Goal: Book appointment/travel/reservation

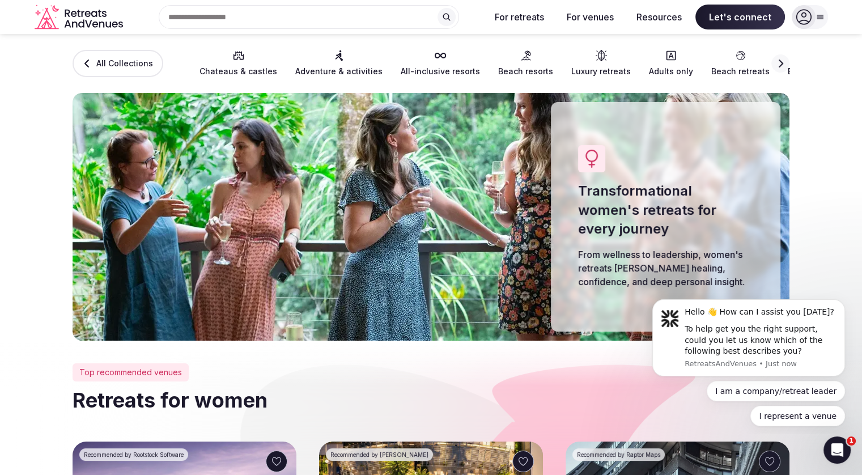
click at [50, 323] on section "All Collections Chateaus & castles Adventure & activities All-inclusive resorts…" at bounding box center [431, 187] width 862 height 307
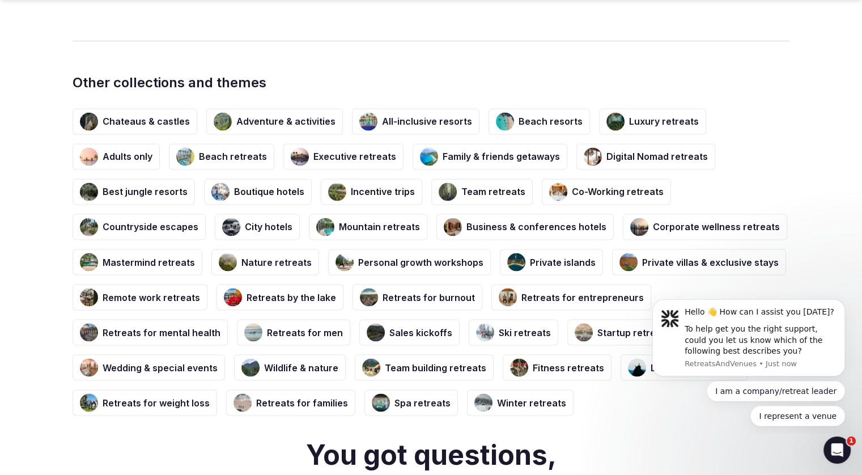
scroll to position [1927, 0]
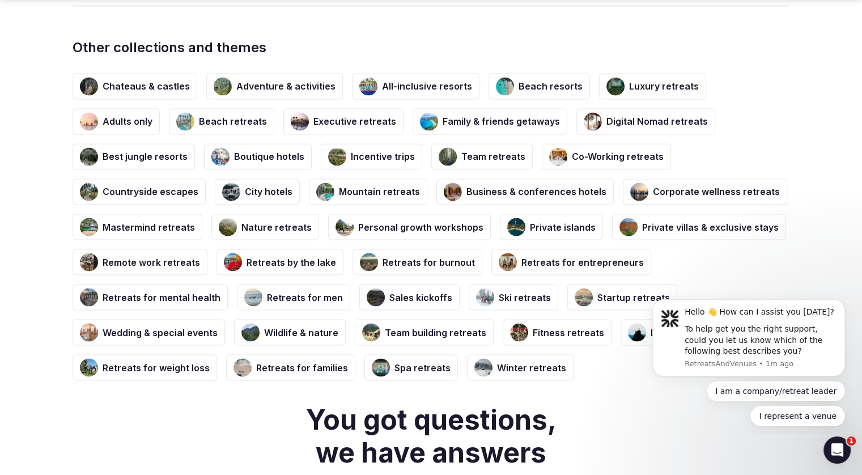
click at [152, 115] on h3 "Adults only" at bounding box center [128, 121] width 50 height 12
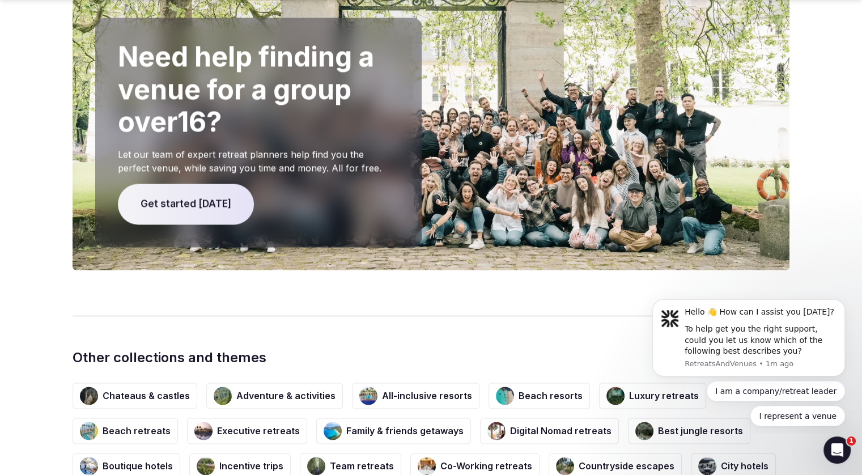
scroll to position [1723, 0]
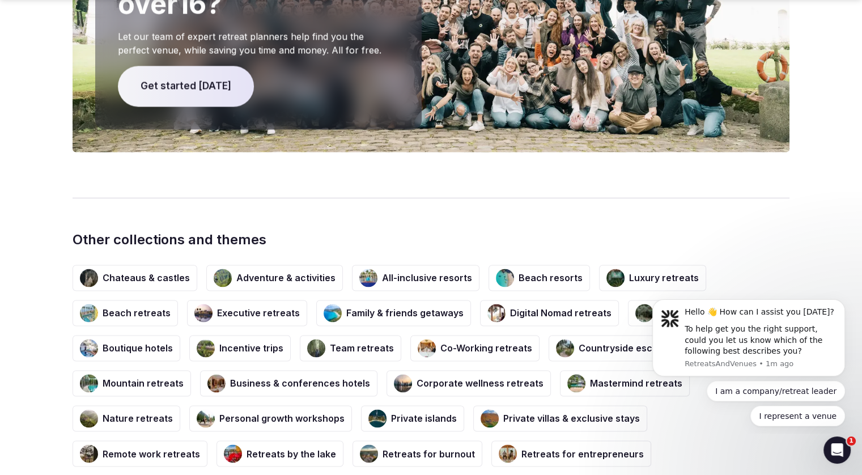
click at [123, 271] on h3 "Chateaus & castles" at bounding box center [146, 277] width 87 height 12
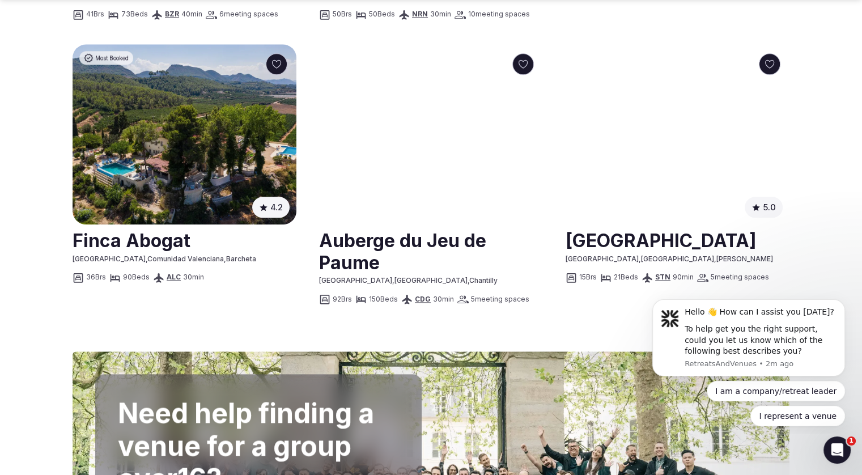
scroll to position [1269, 0]
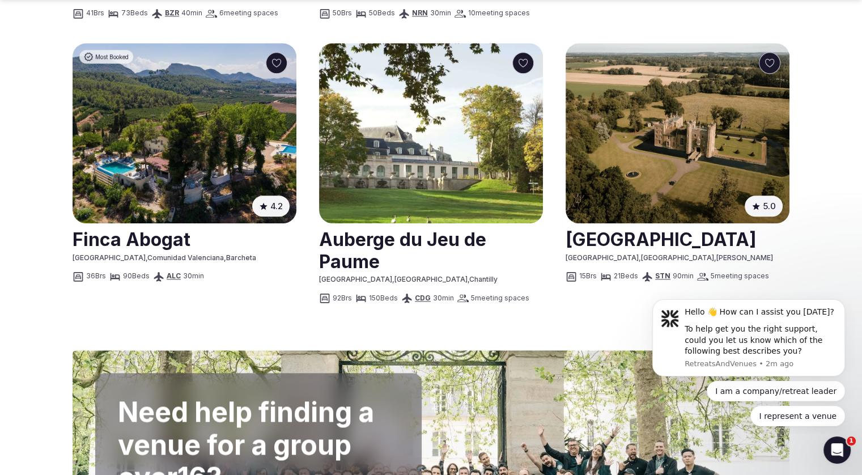
click at [638, 84] on img at bounding box center [678, 133] width 224 height 181
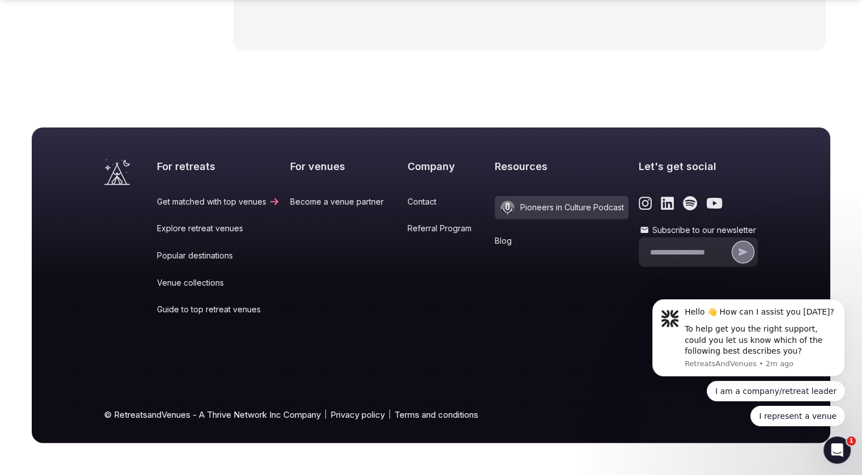
scroll to position [2691, 0]
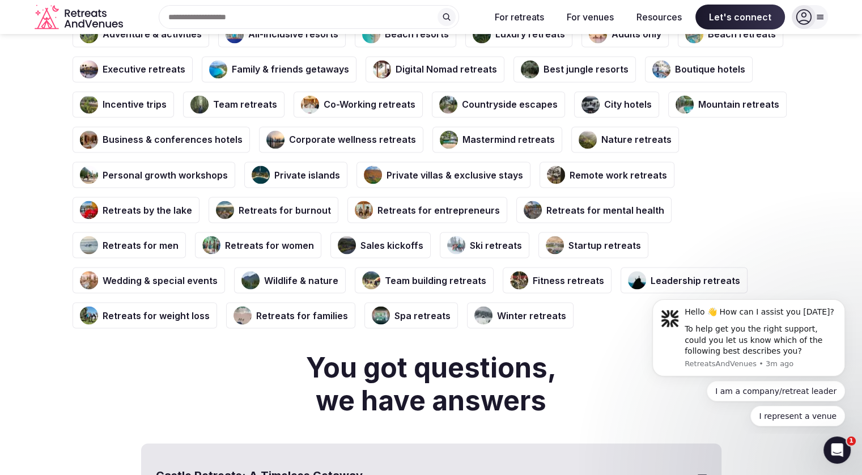
scroll to position [1972, 0]
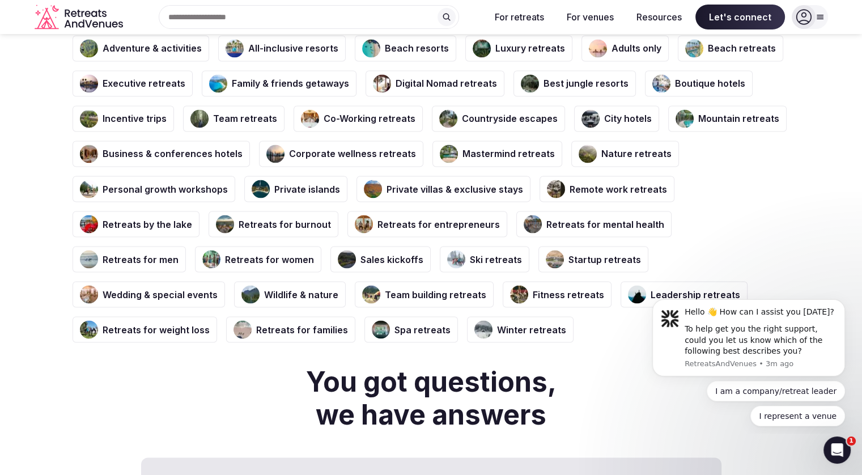
click at [400, 192] on h3 "Private villas & exclusive stays" at bounding box center [455, 188] width 137 height 12
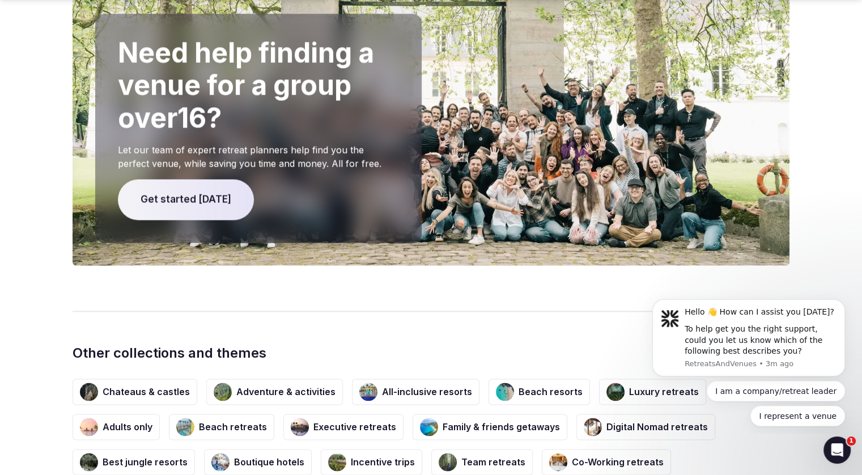
scroll to position [1632, 0]
